Goal: Transaction & Acquisition: Book appointment/travel/reservation

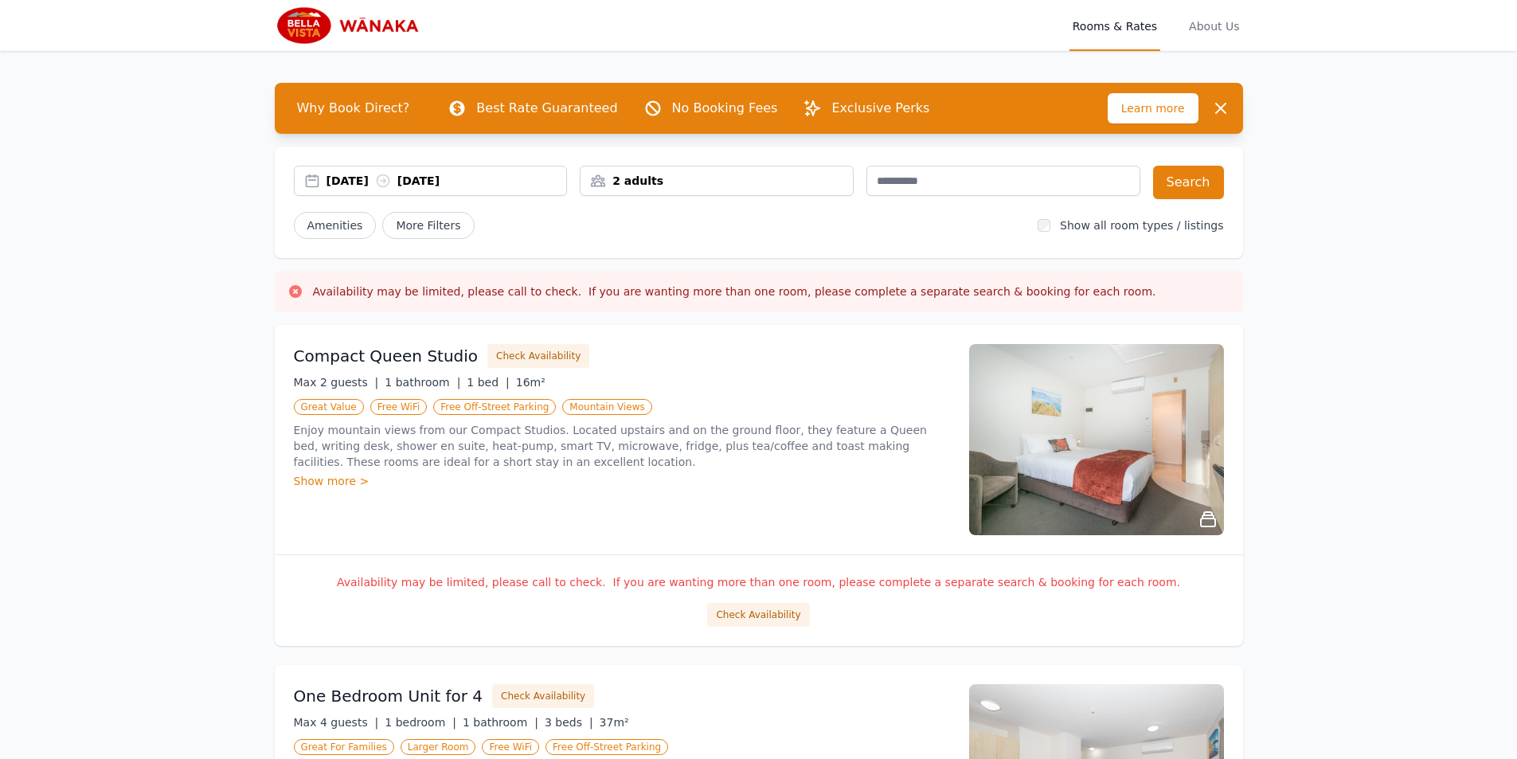
click at [462, 192] on div "[DATE] [DATE]" at bounding box center [431, 181] width 274 height 30
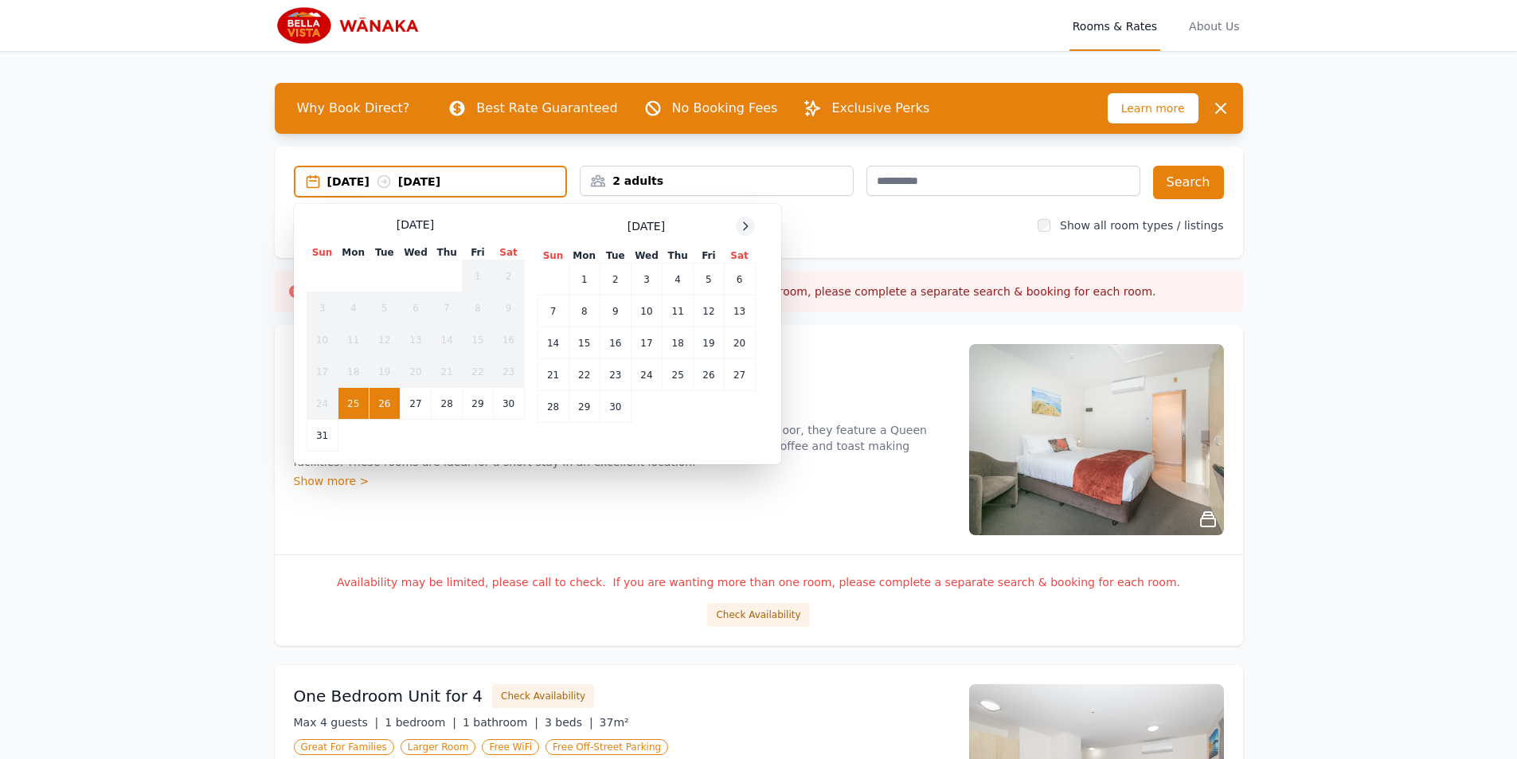
click at [741, 225] on icon at bounding box center [745, 226] width 13 height 13
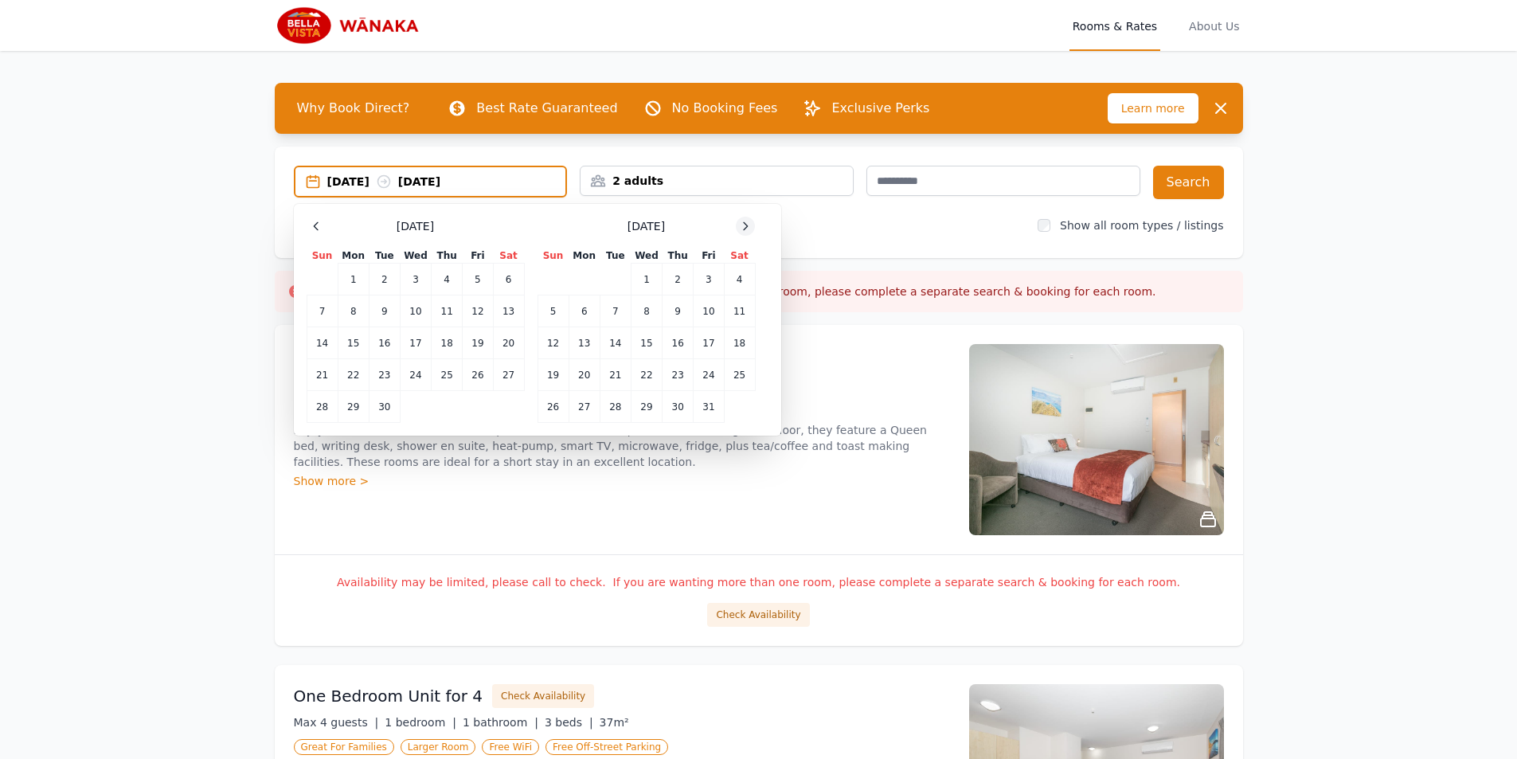
click at [741, 225] on icon at bounding box center [745, 226] width 13 height 13
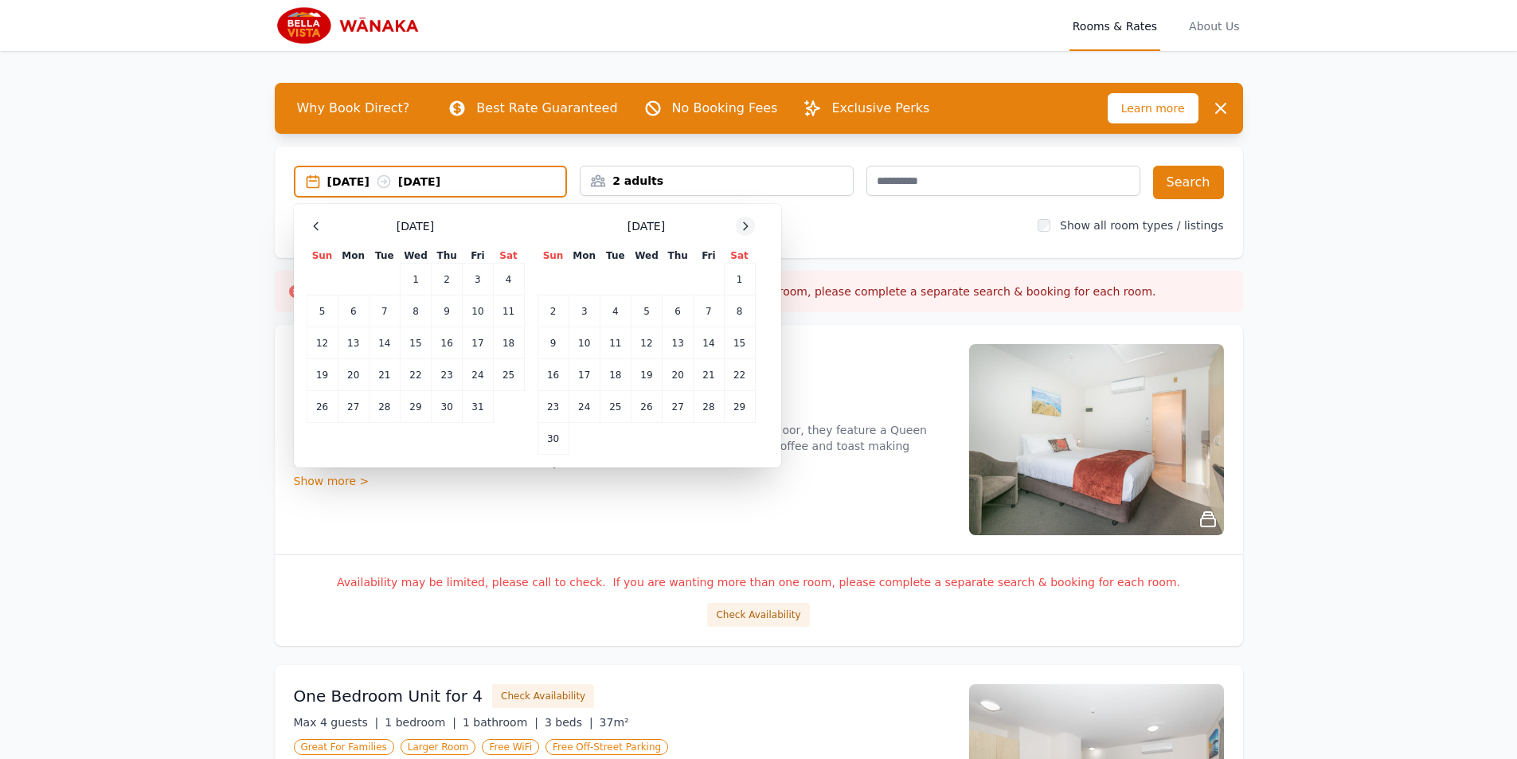
click at [741, 225] on icon at bounding box center [745, 226] width 13 height 13
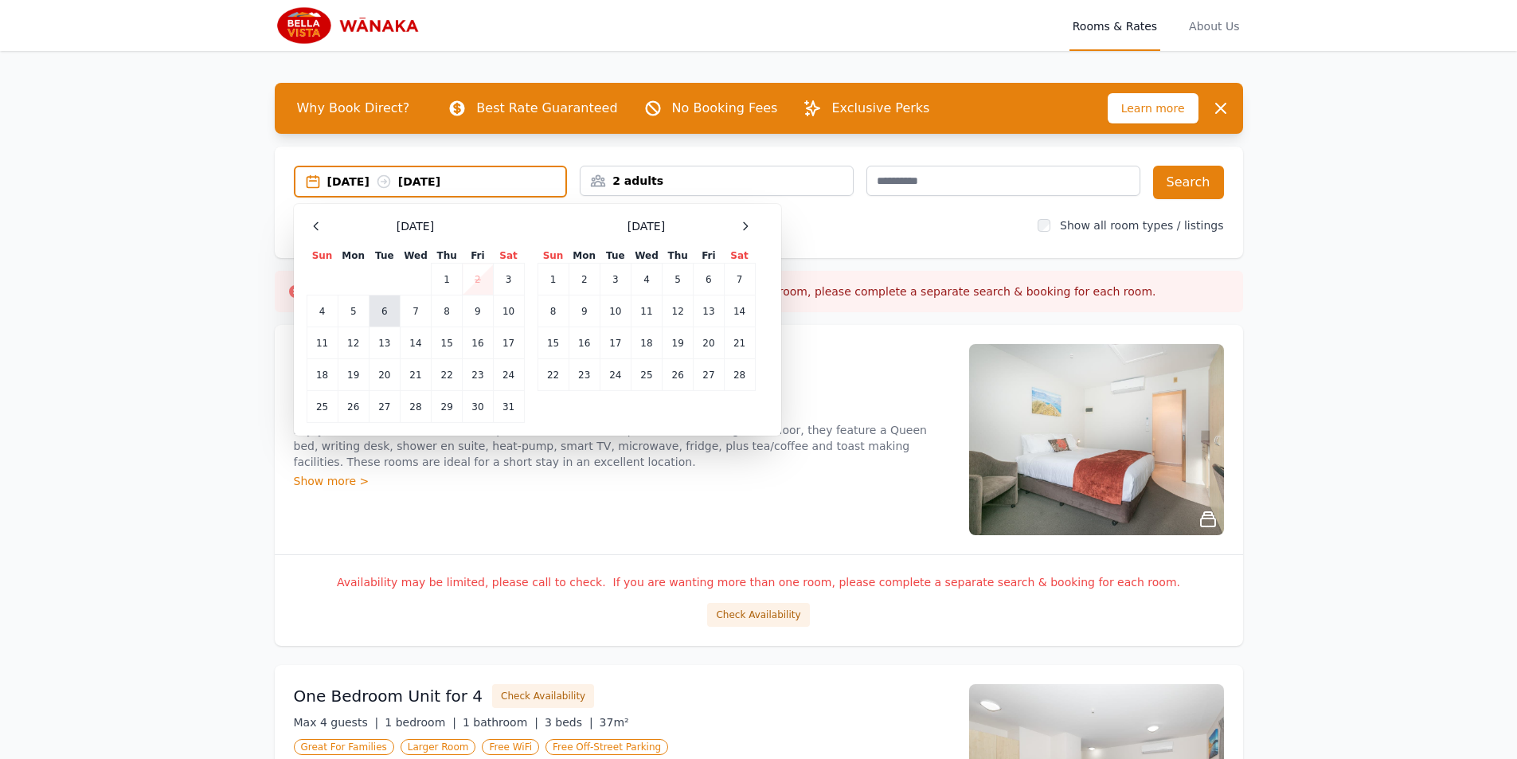
click at [385, 319] on td "6" at bounding box center [384, 311] width 31 height 32
click at [439, 308] on td "8" at bounding box center [447, 311] width 31 height 32
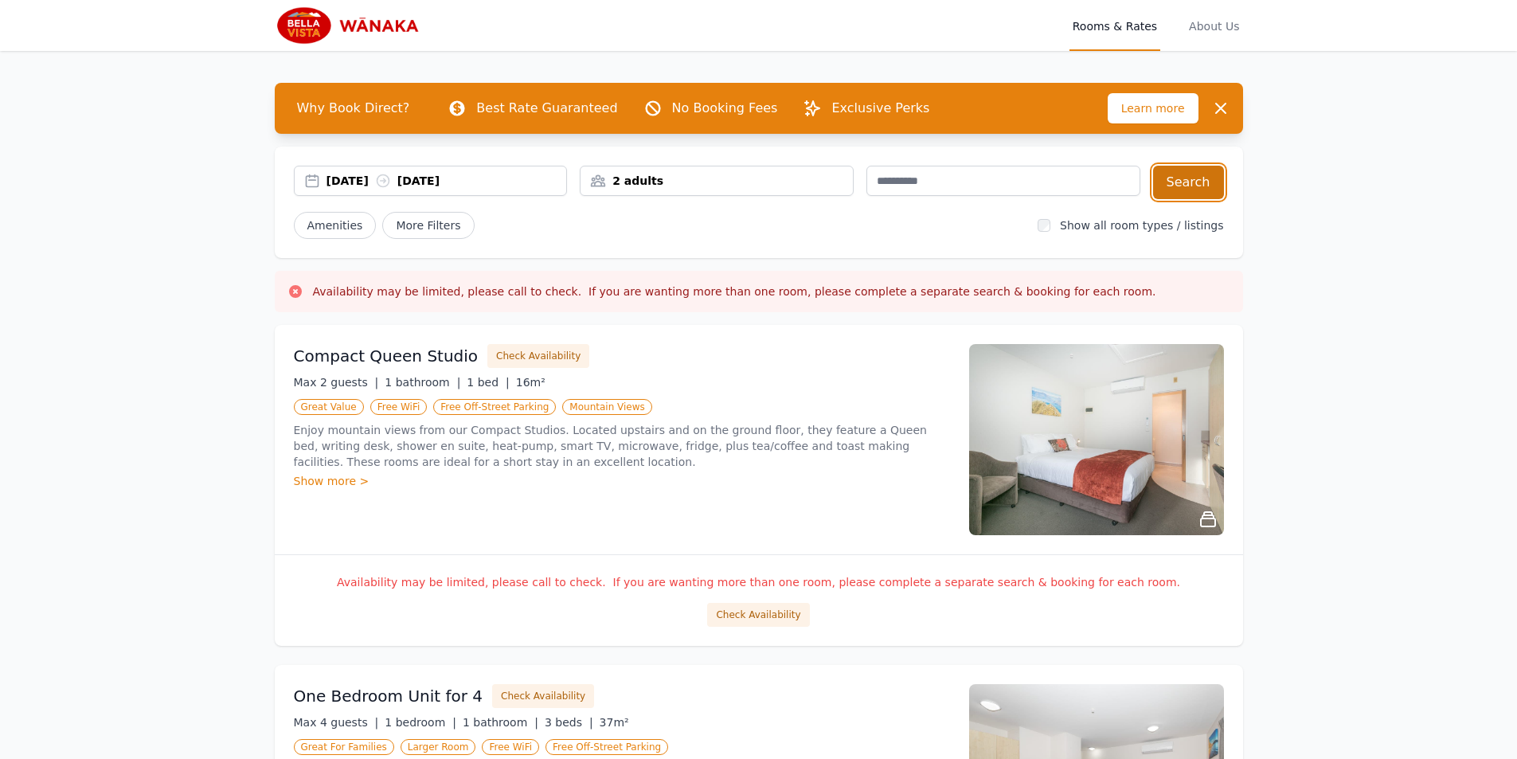
click at [1217, 181] on button "Search" at bounding box center [1188, 182] width 71 height 33
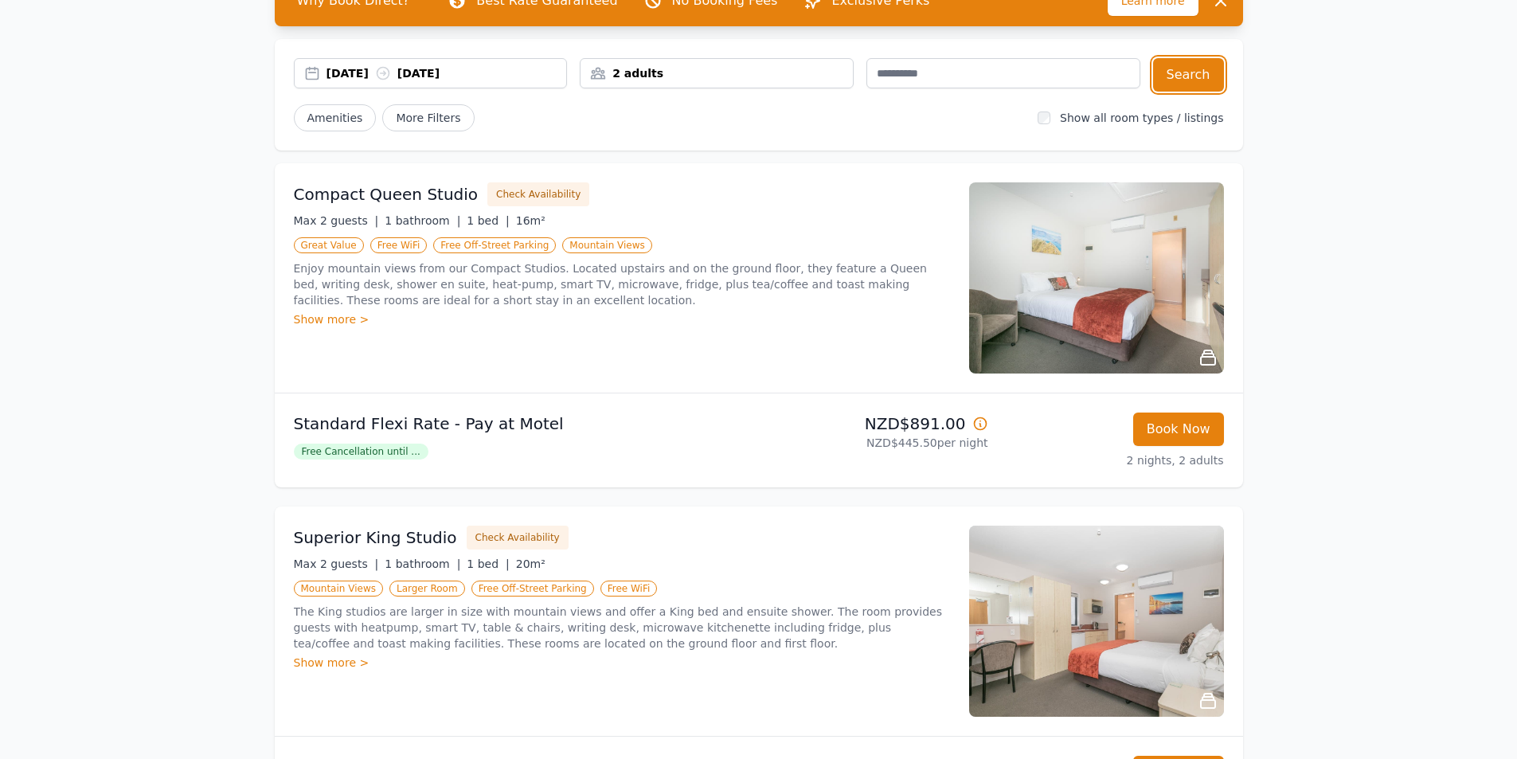
scroll to position [80, 0]
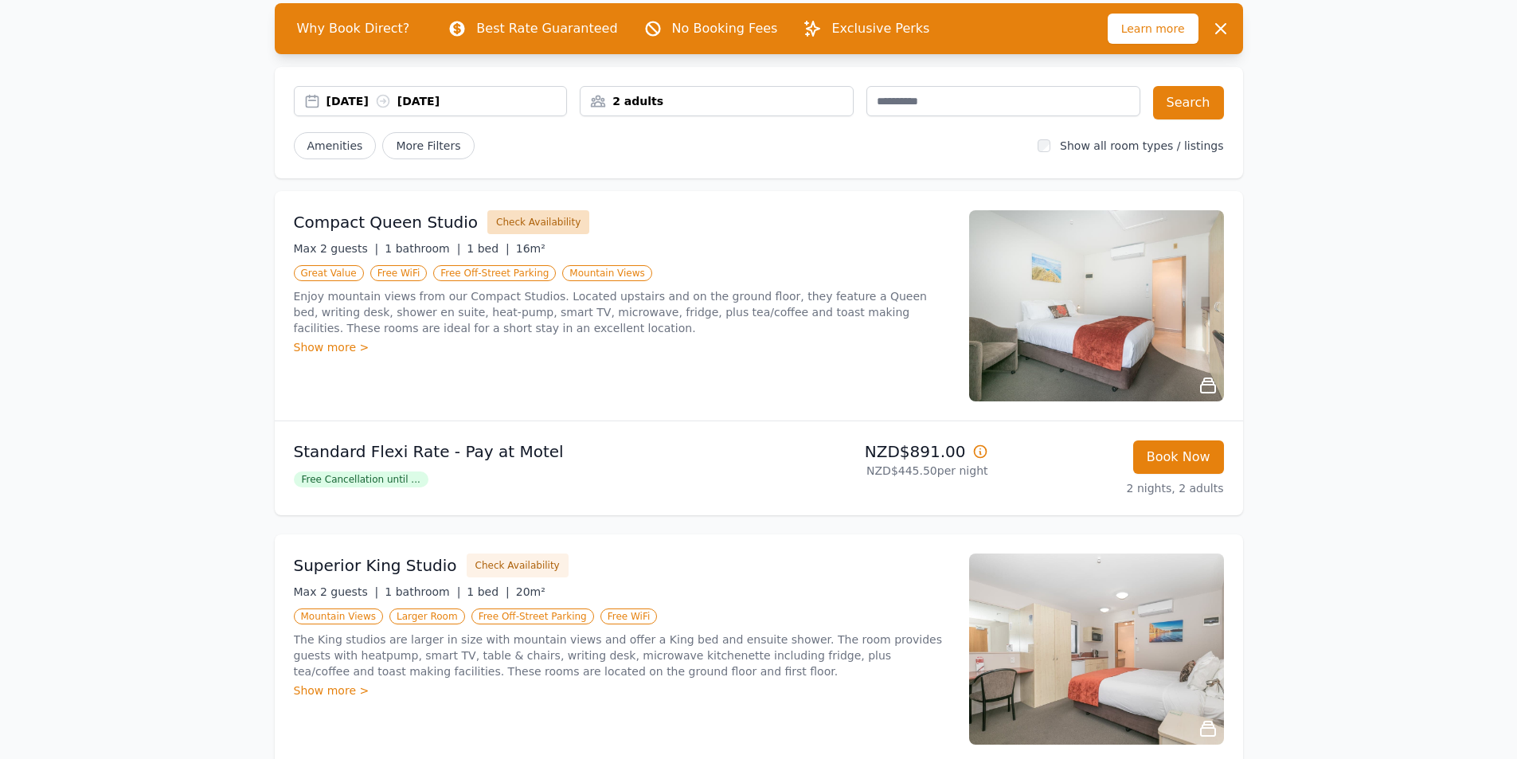
click at [538, 223] on button "Check Availability" at bounding box center [538, 222] width 102 height 24
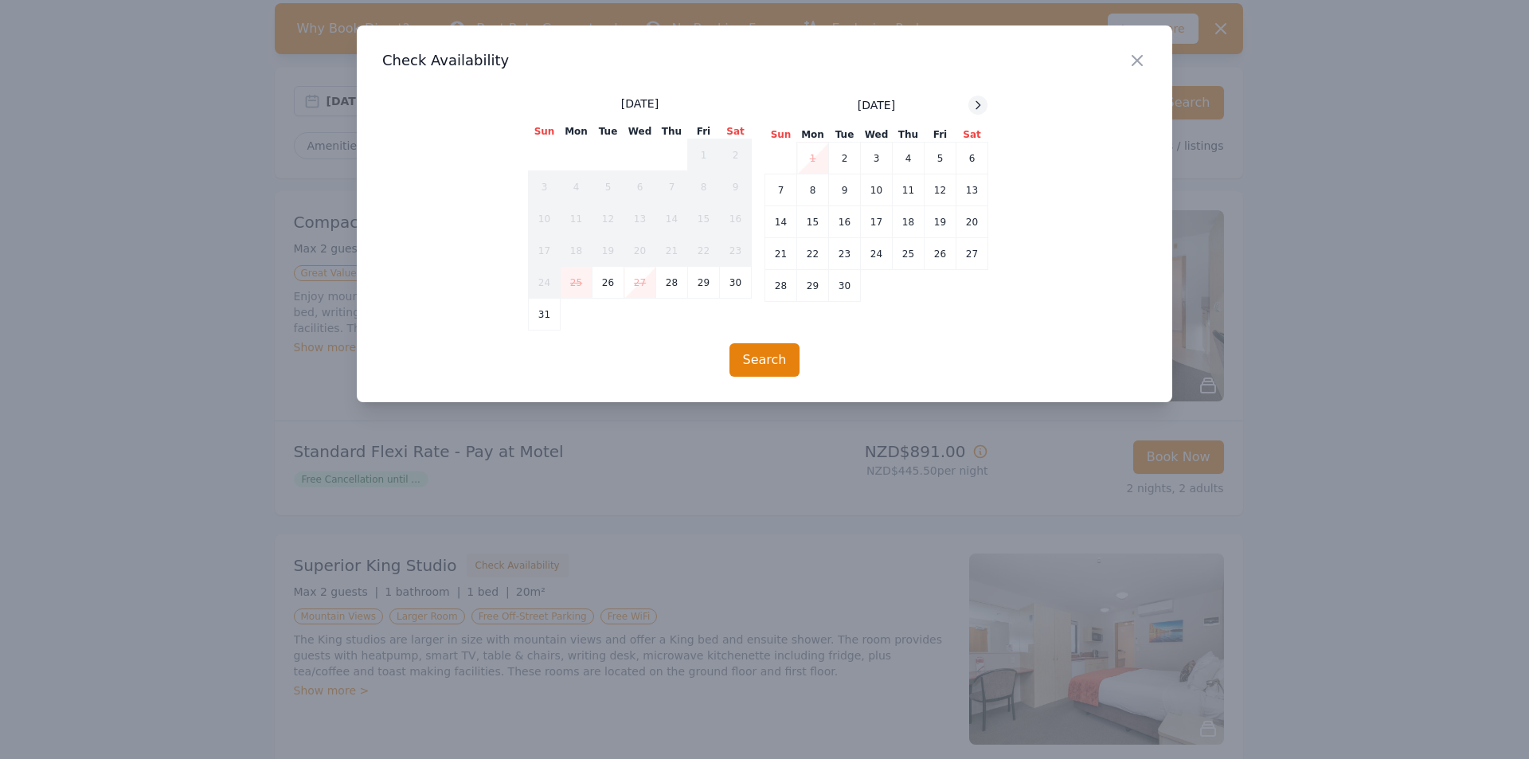
click at [976, 102] on icon at bounding box center [977, 105] width 13 height 13
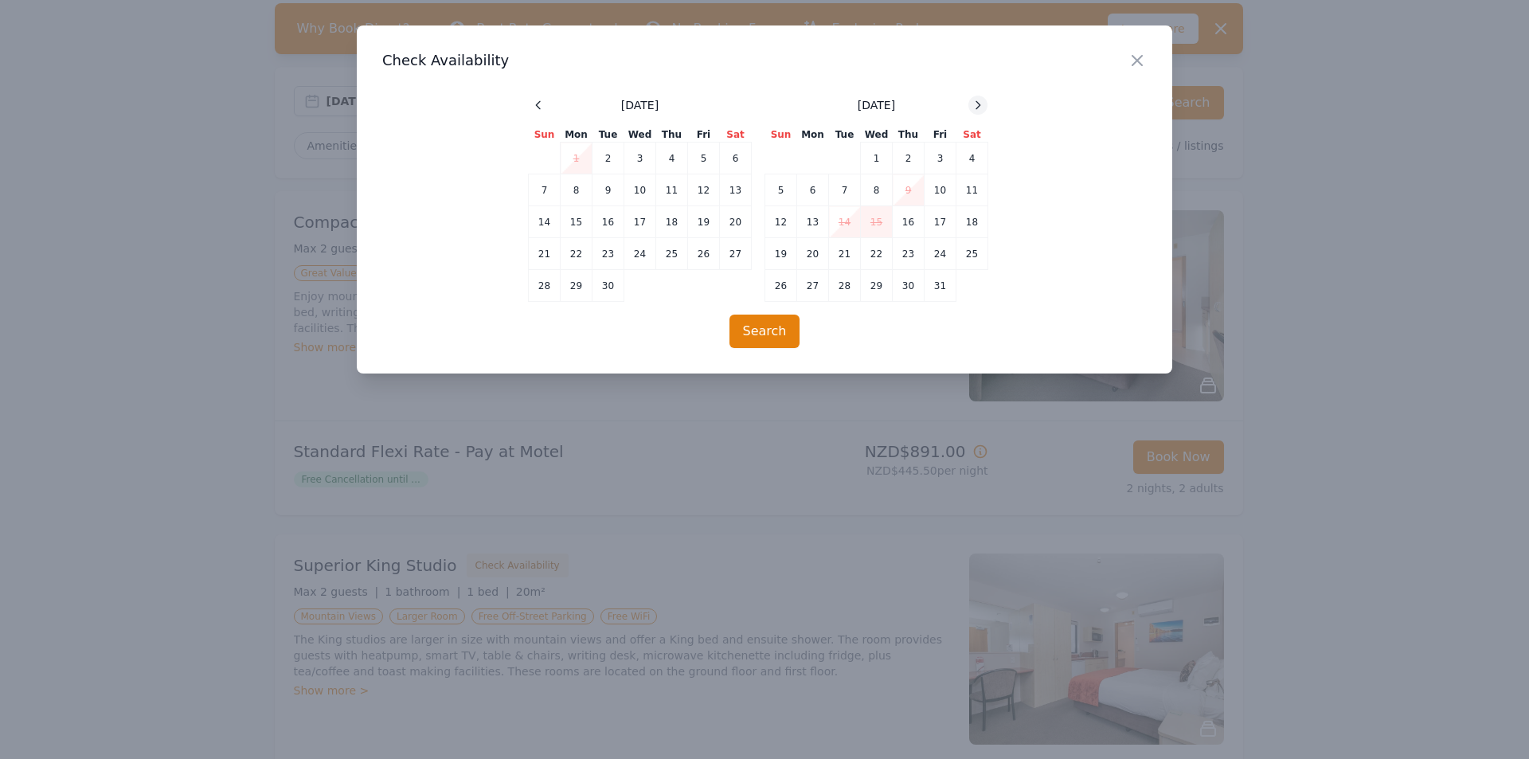
click at [975, 102] on icon at bounding box center [977, 105] width 13 height 13
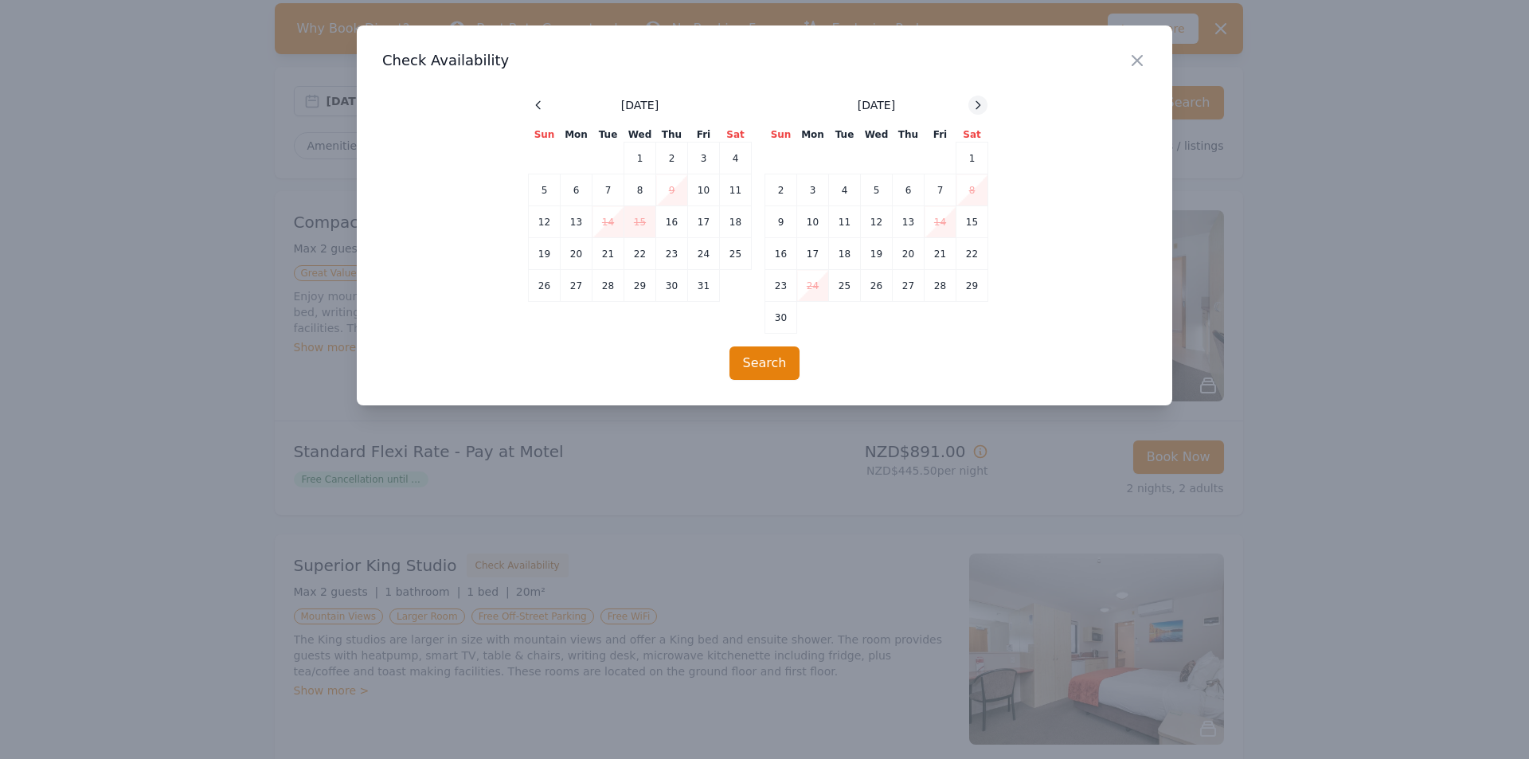
click at [975, 102] on icon at bounding box center [977, 105] width 13 height 13
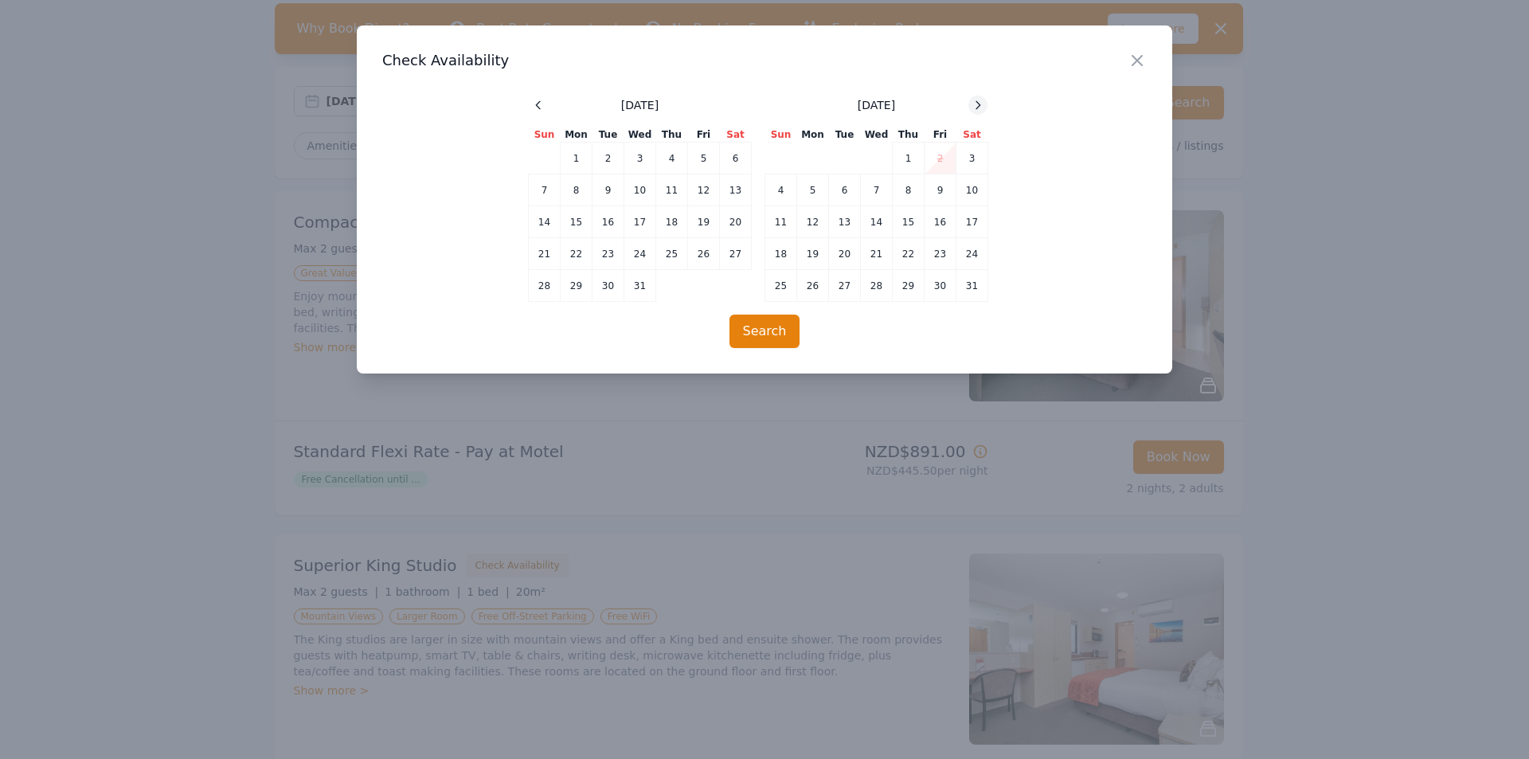
click at [975, 102] on icon at bounding box center [977, 105] width 13 height 13
click at [1137, 61] on icon "button" at bounding box center [1137, 61] width 10 height 10
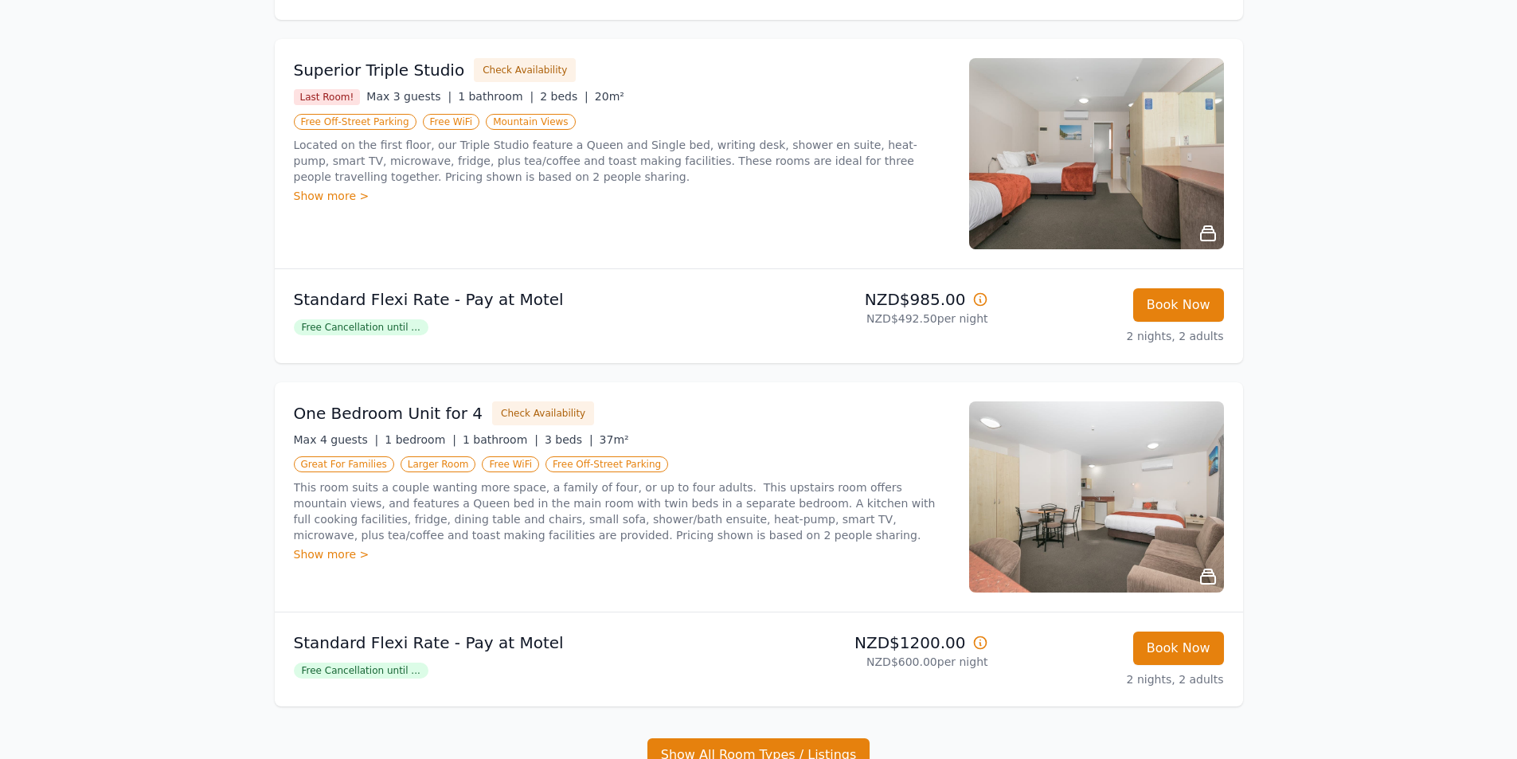
scroll to position [956, 0]
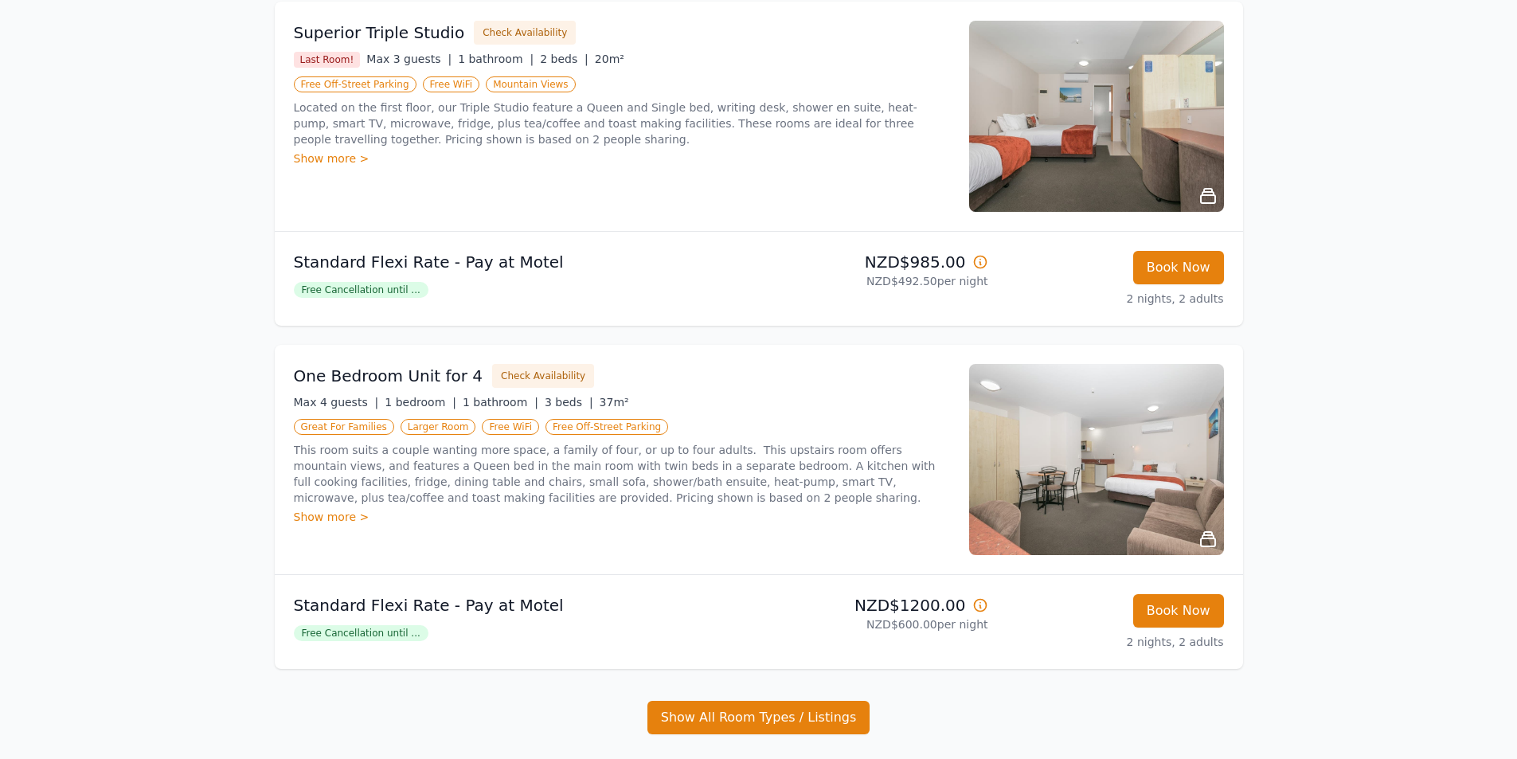
drag, startPoint x: 1387, startPoint y: 500, endPoint x: 1443, endPoint y: 522, distance: 59.7
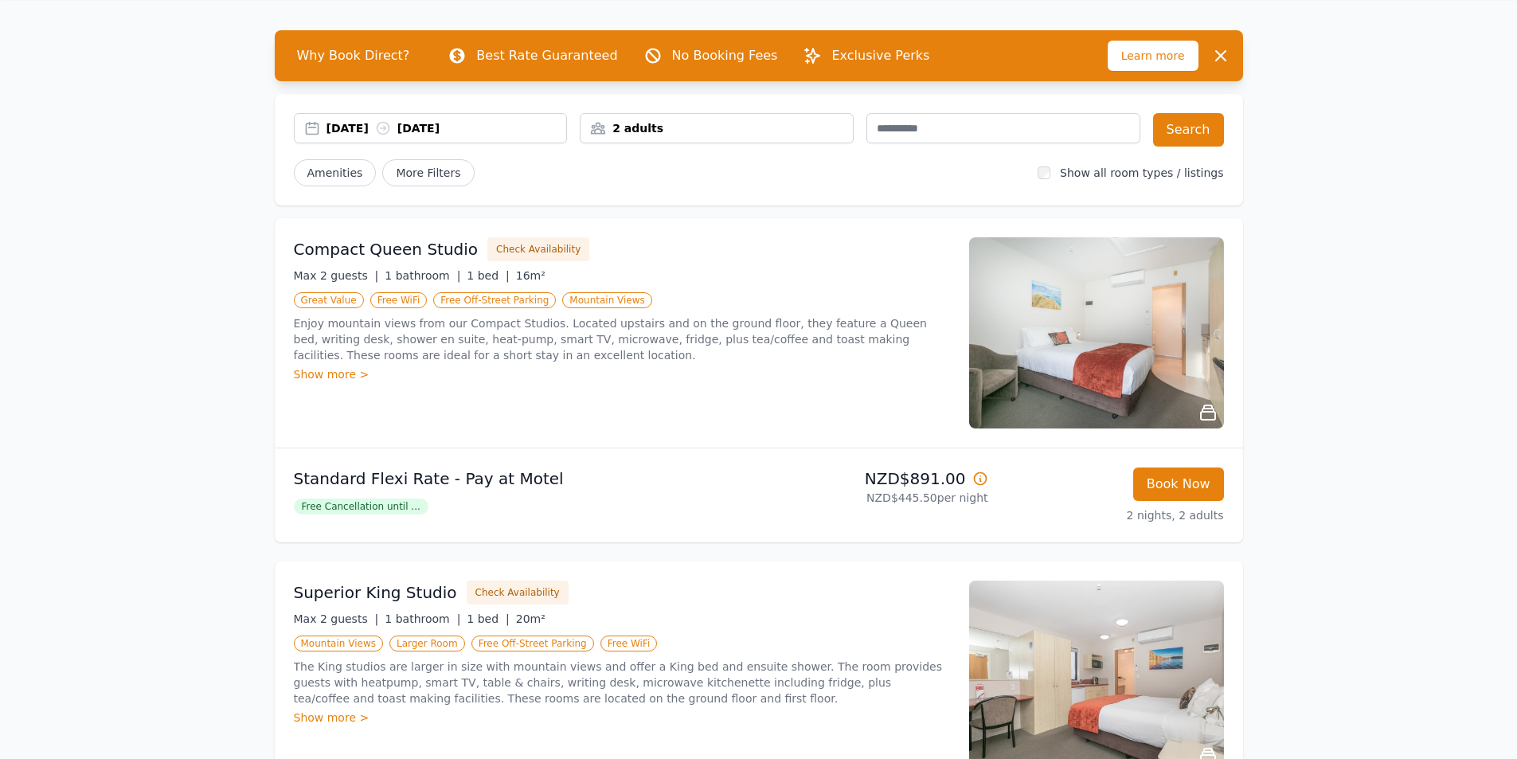
scroll to position [80, 0]
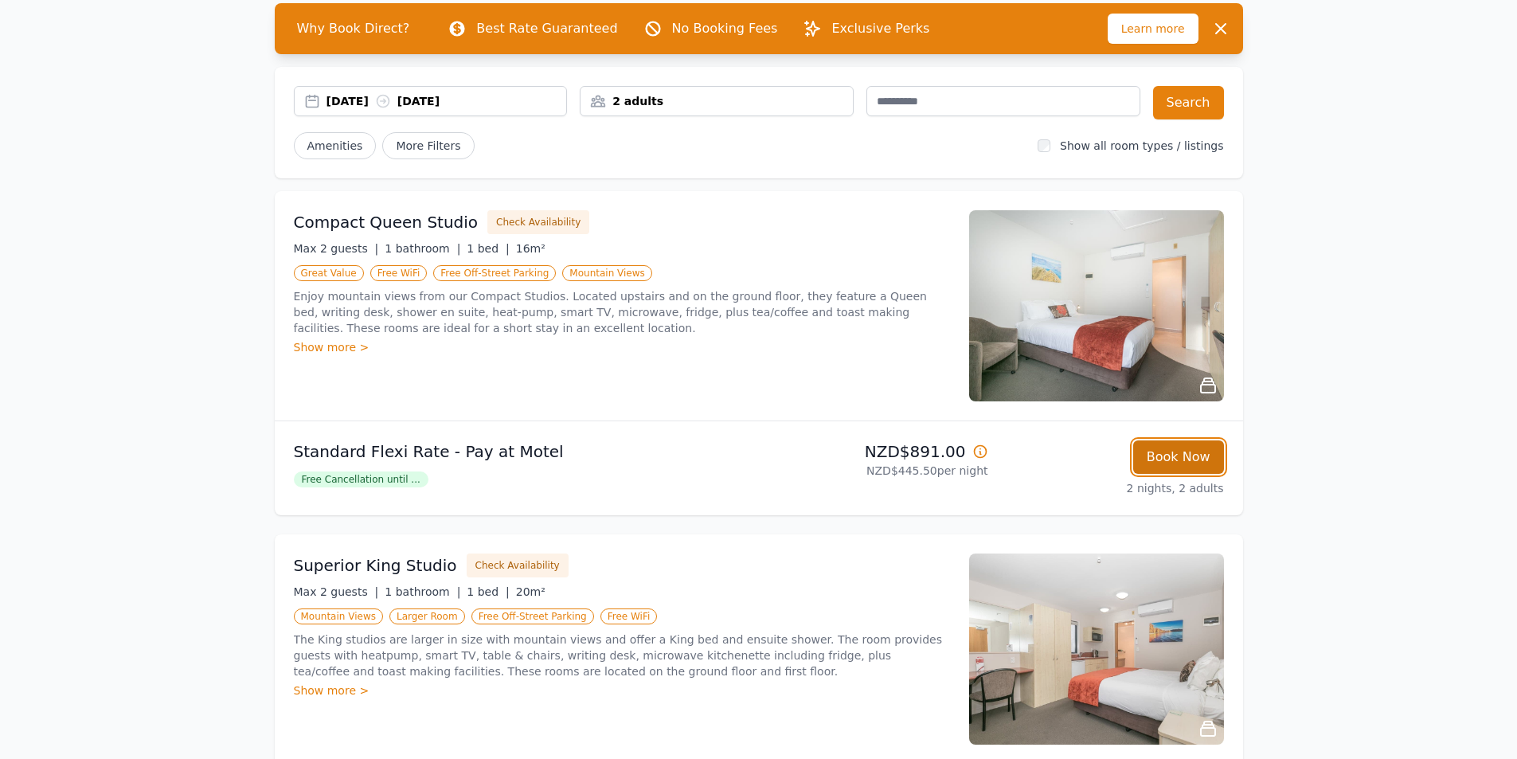
click at [1203, 459] on button "Book Now" at bounding box center [1178, 456] width 91 height 33
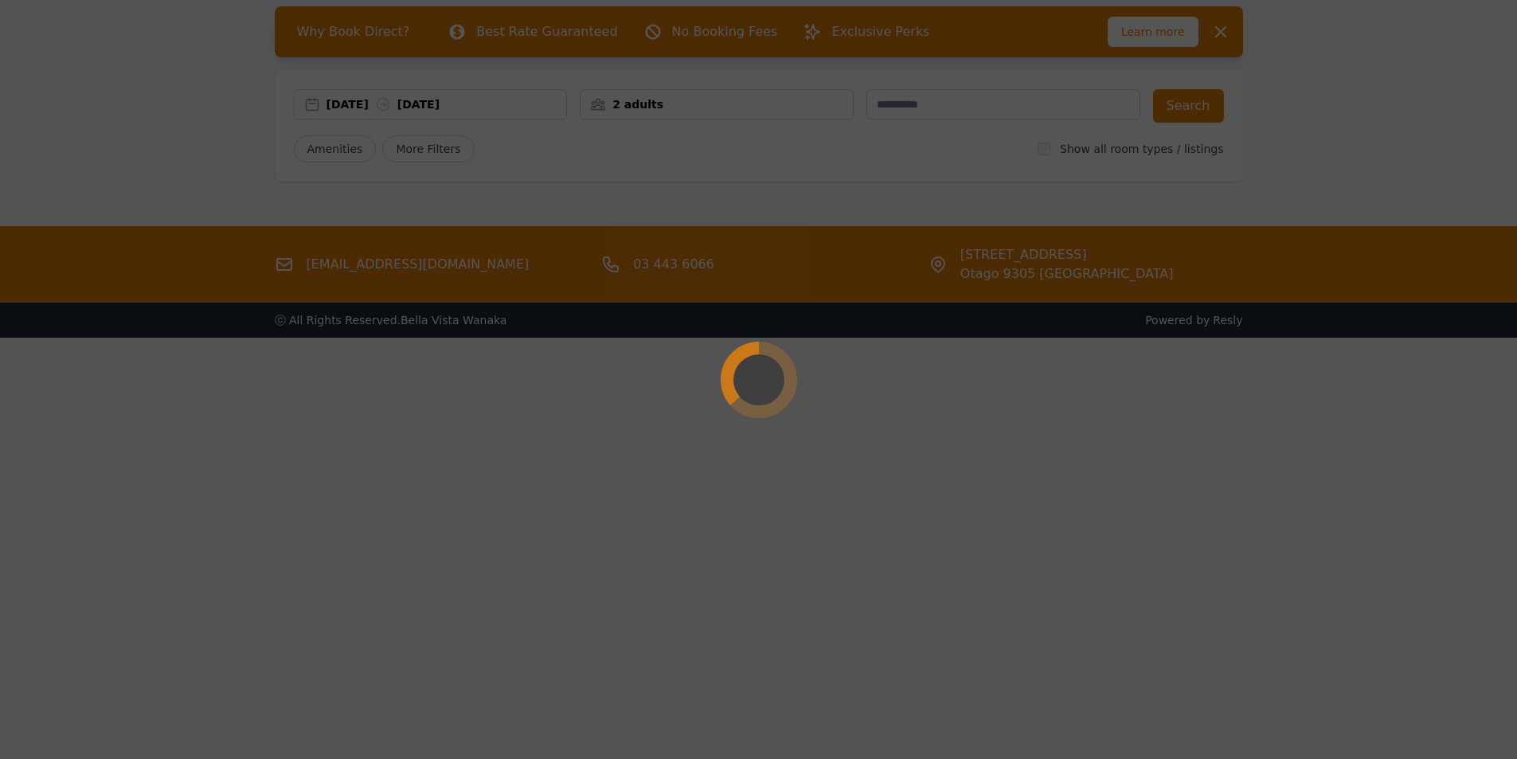
scroll to position [76, 0]
select select "**"
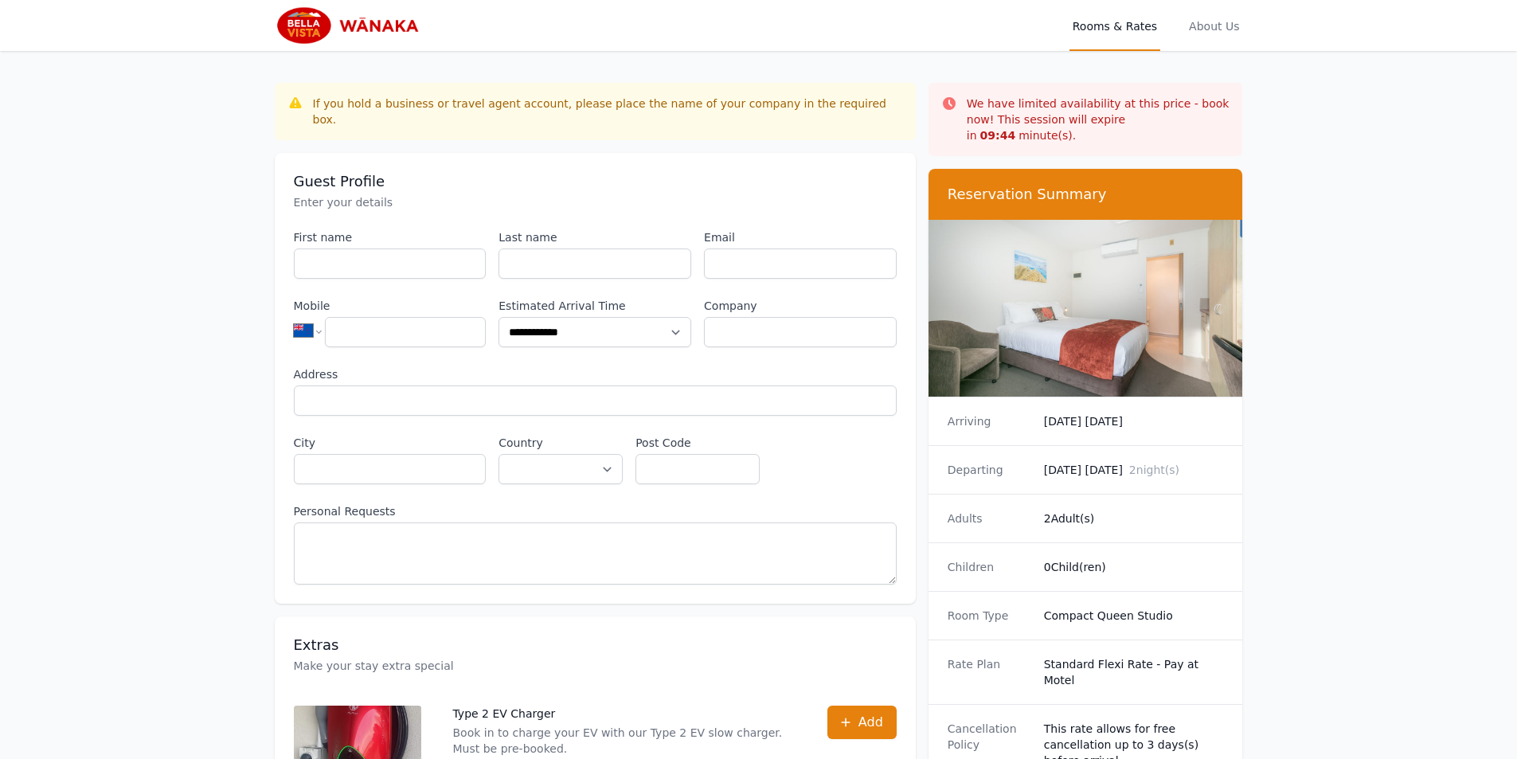
scroll to position [76, 0]
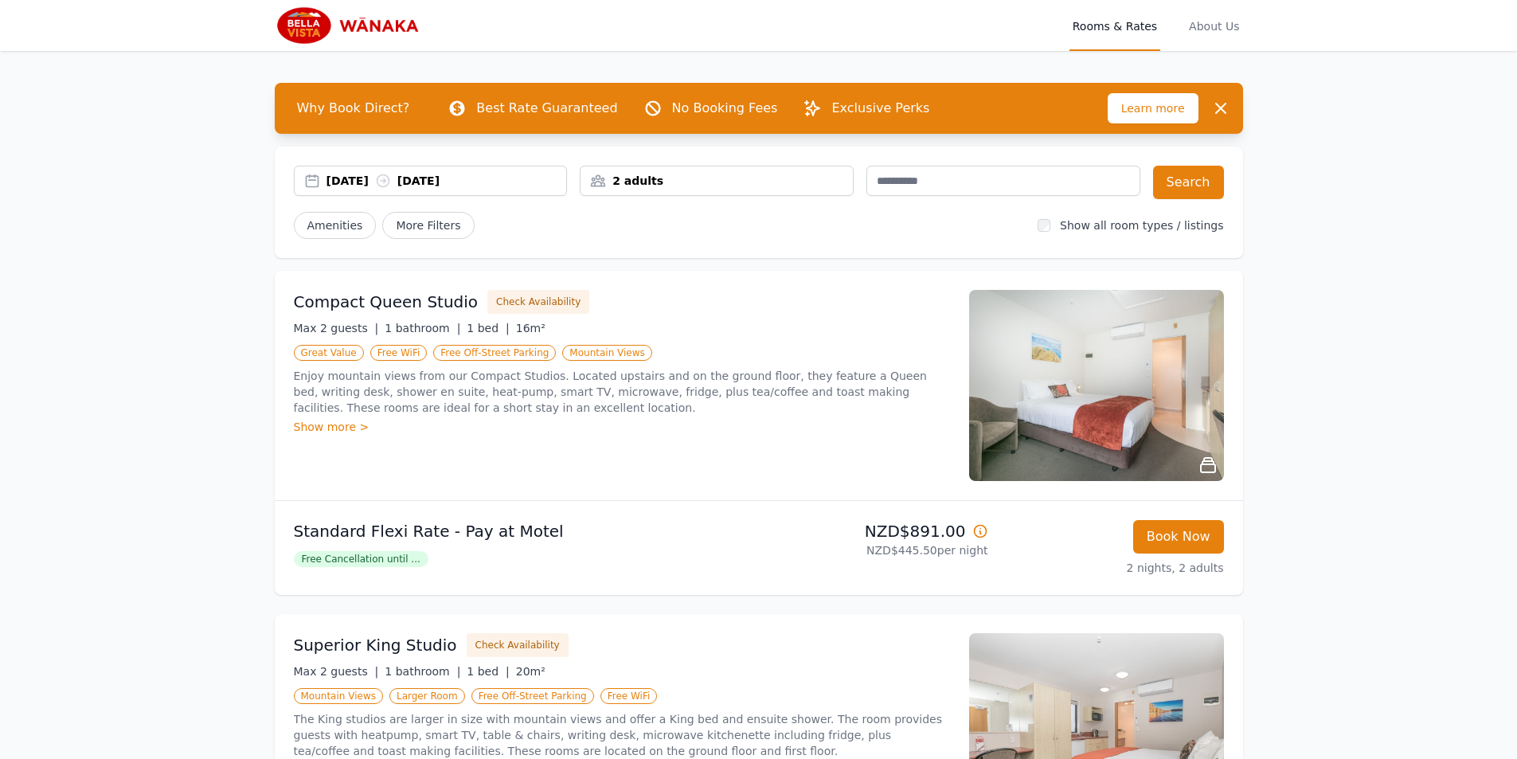
scroll to position [80, 0]
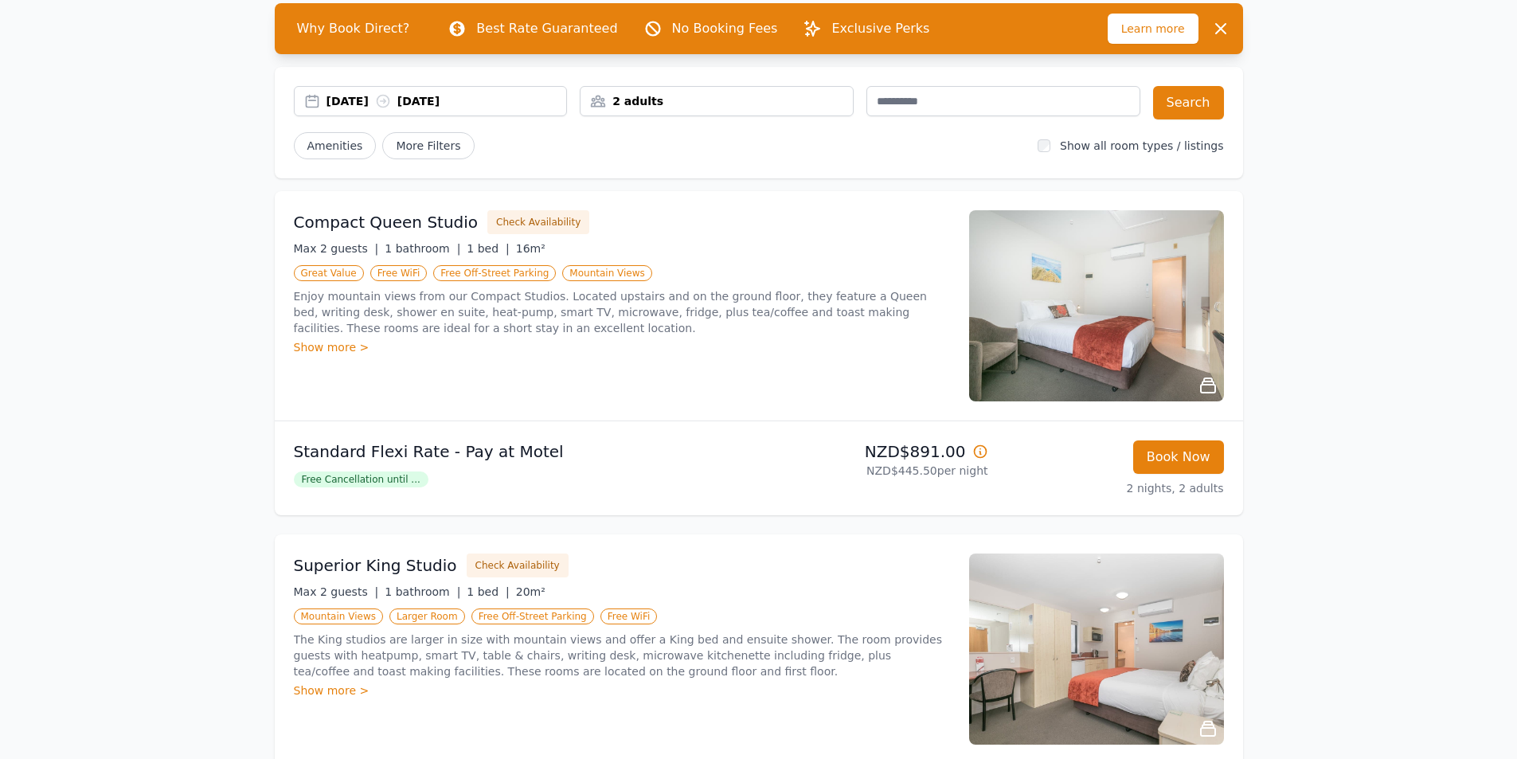
click at [824, 169] on div "[DATE] [DATE] 2 adults Search Amenities More Filters Show all room types / list…" at bounding box center [759, 122] width 968 height 111
